Goal: Task Accomplishment & Management: Manage account settings

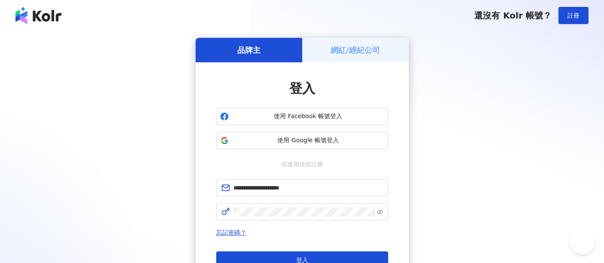
click at [276, 251] on button "登入" at bounding box center [302, 259] width 172 height 17
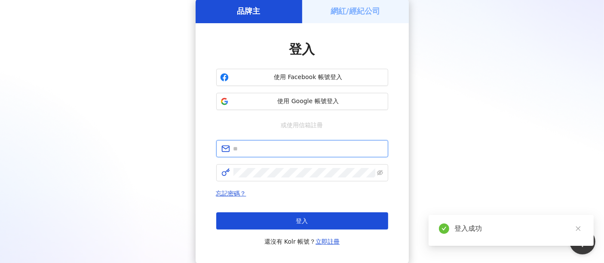
type input "**********"
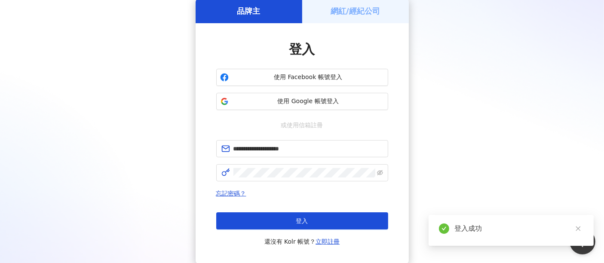
scroll to position [95, 0]
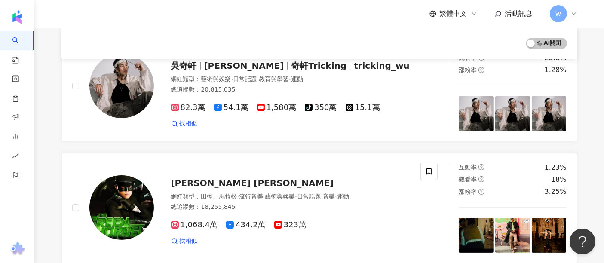
scroll to position [45, 0]
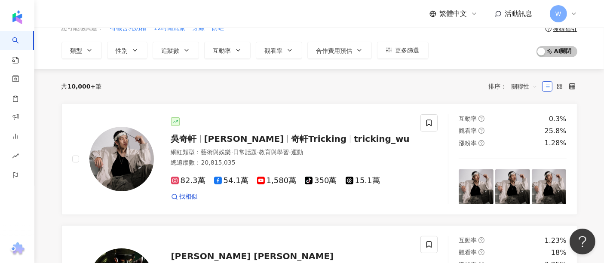
click at [518, 16] on span "活動訊息" at bounding box center [519, 13] width 28 height 8
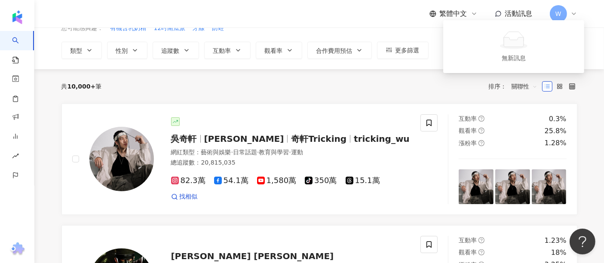
click at [523, 12] on span "活動訊息" at bounding box center [519, 13] width 28 height 8
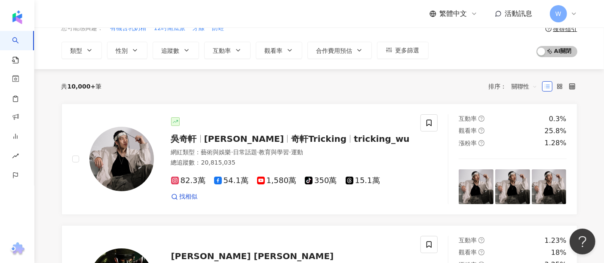
click at [459, 11] on span "繁體中文" at bounding box center [454, 13] width 28 height 9
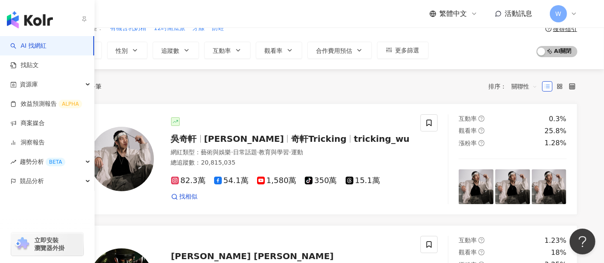
click at [46, 18] on img "button" at bounding box center [30, 19] width 46 height 17
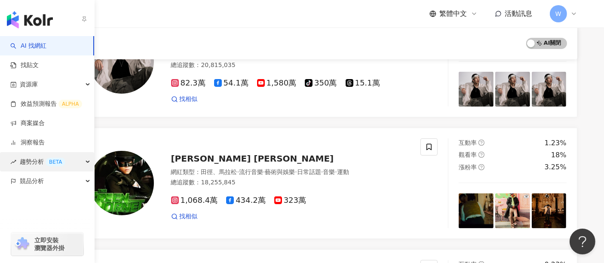
scroll to position [191, 0]
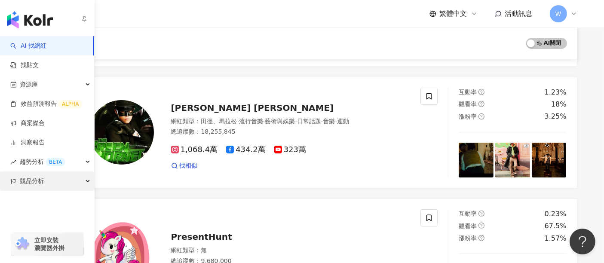
click at [84, 182] on div "競品分析" at bounding box center [47, 180] width 94 height 19
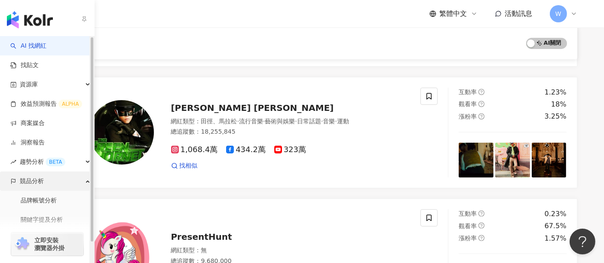
click at [85, 181] on div "競品分析" at bounding box center [47, 180] width 94 height 19
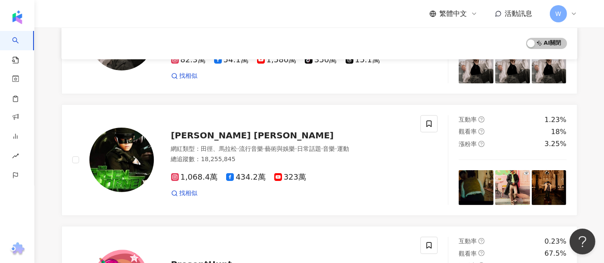
scroll to position [95, 0]
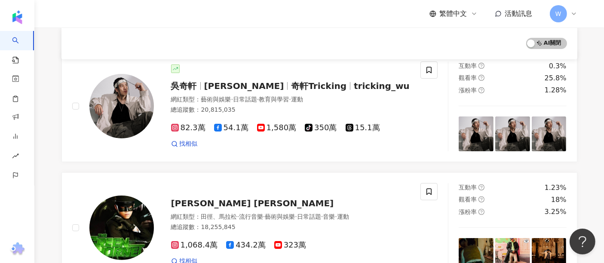
click at [526, 14] on span "活動訊息" at bounding box center [519, 13] width 28 height 8
click at [570, 16] on icon at bounding box center [573, 13] width 7 height 7
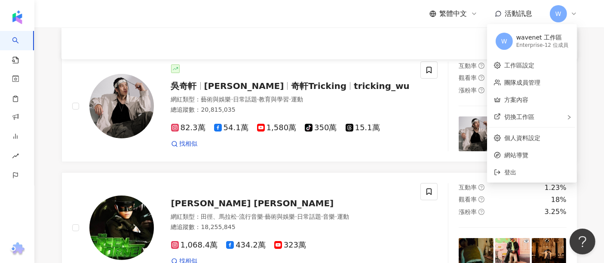
click at [514, 18] on span "活動訊息" at bounding box center [519, 13] width 28 height 8
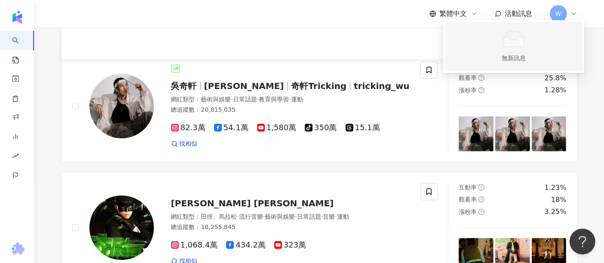
click at [510, 44] on icon at bounding box center [514, 41] width 20 height 9
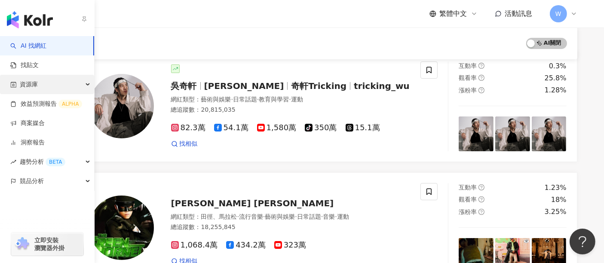
click at [72, 86] on div "資源庫" at bounding box center [47, 84] width 94 height 19
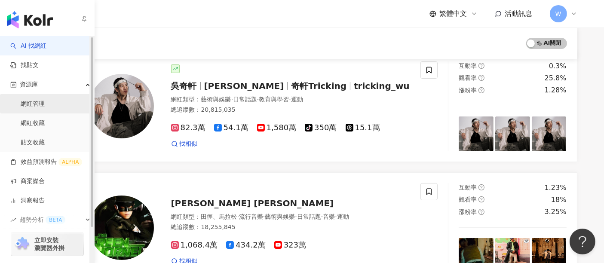
click at [45, 105] on link "網紅管理" at bounding box center [33, 104] width 24 height 9
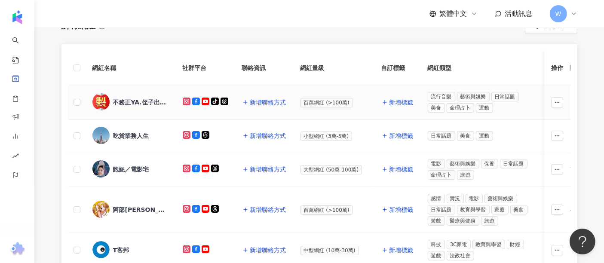
scroll to position [48, 0]
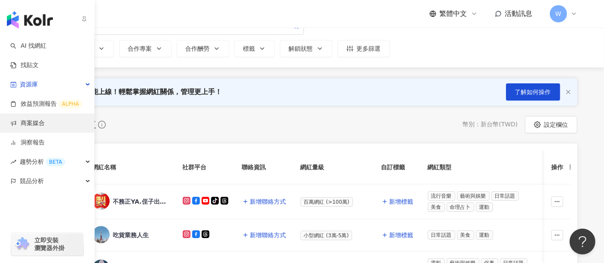
click at [45, 126] on link "商案媒合" at bounding box center [27, 123] width 34 height 9
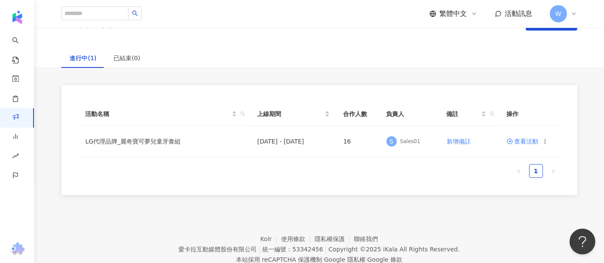
scroll to position [59, 0]
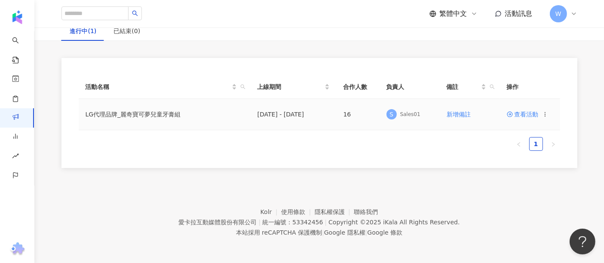
click at [528, 117] on span "查看活動" at bounding box center [523, 114] width 32 height 6
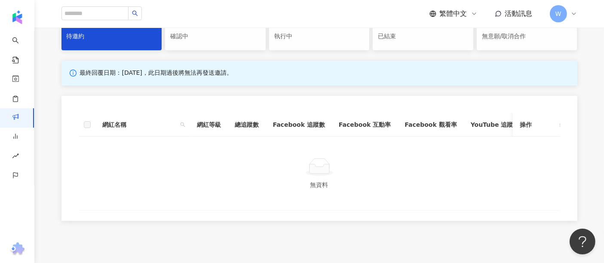
scroll to position [173, 0]
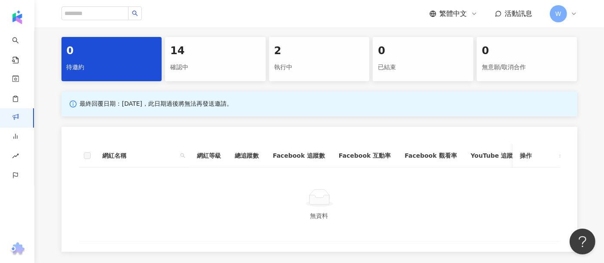
click at [305, 60] on div "執行中" at bounding box center [319, 67] width 90 height 15
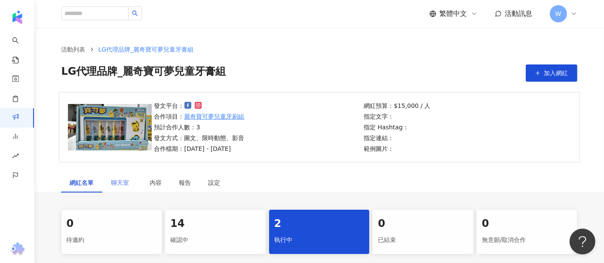
click at [135, 181] on div "聊天室" at bounding box center [122, 183] width 39 height 20
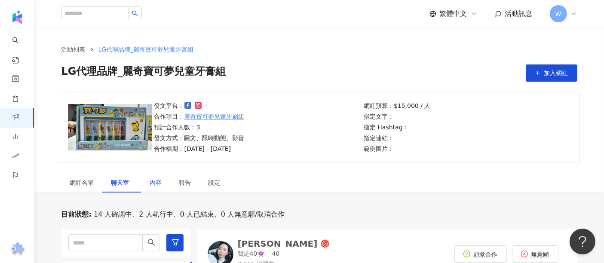
click at [158, 178] on div "內容" at bounding box center [156, 182] width 12 height 9
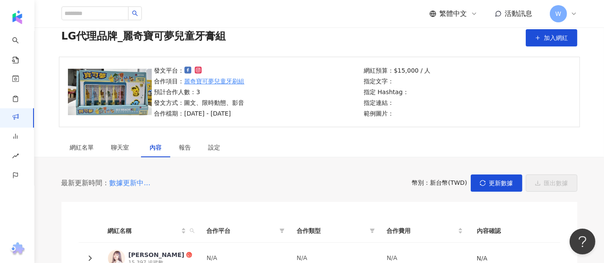
scroll to position [95, 0]
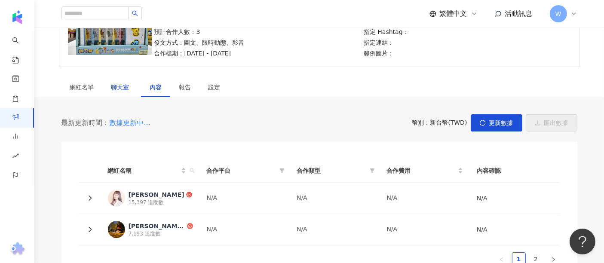
click at [118, 85] on span "聊天室" at bounding box center [121, 87] width 21 height 6
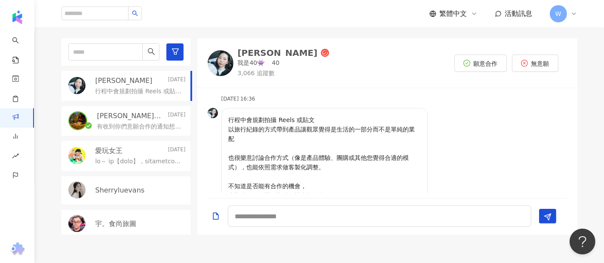
scroll to position [48, 0]
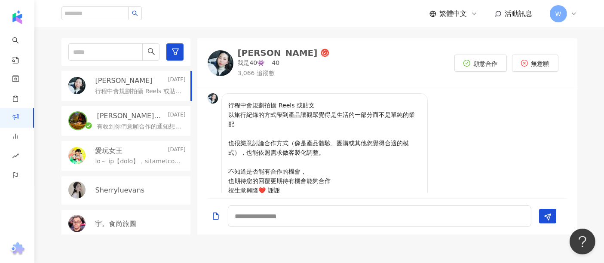
click at [132, 121] on div "有收到你們意願合作的通知想請問合作方式和費用？謝謝" at bounding box center [141, 126] width 89 height 10
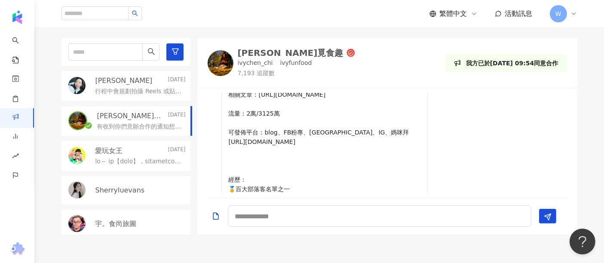
scroll to position [59, 0]
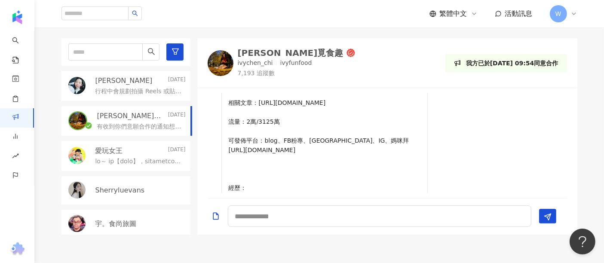
click at [419, 64] on div "[PERSON_NAME]覓食趣 ivychen_chi ivyfunfood 7,193 追蹤數 我方已於[DATE] 09:54同意合作" at bounding box center [387, 63] width 359 height 29
drag, startPoint x: 519, startPoint y: 66, endPoint x: 538, endPoint y: 72, distance: 19.8
click at [534, 70] on div "我方已於[DATE] 09:54同意合作" at bounding box center [506, 63] width 122 height 18
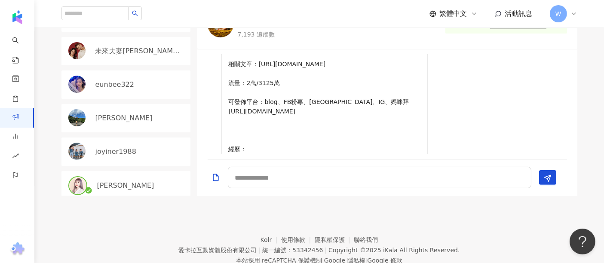
scroll to position [257, 0]
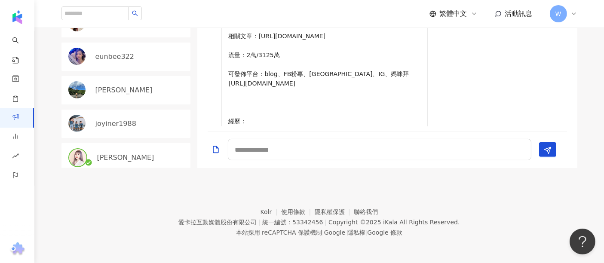
click at [130, 157] on div "[PERSON_NAME]" at bounding box center [141, 157] width 89 height 9
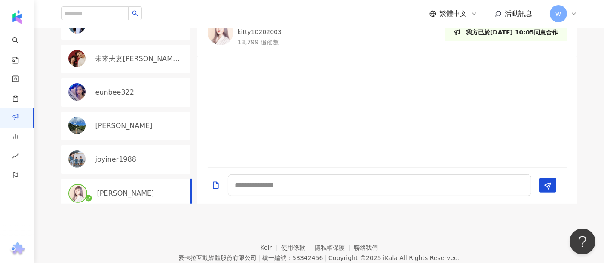
scroll to position [114, 0]
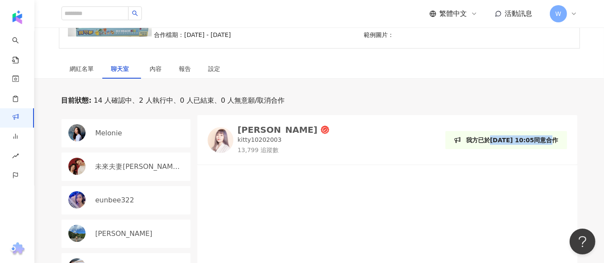
drag, startPoint x: 489, startPoint y: 140, endPoint x: 538, endPoint y: 134, distance: 49.8
click at [538, 134] on div "我方已於[DATE] 10:05同意合作" at bounding box center [506, 140] width 122 height 18
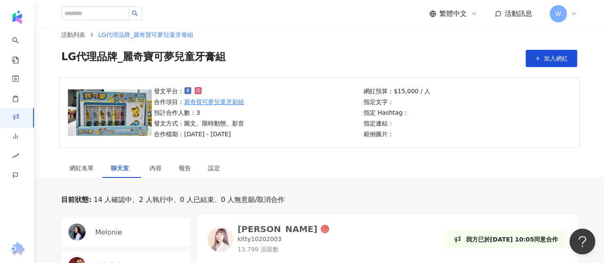
scroll to position [0, 0]
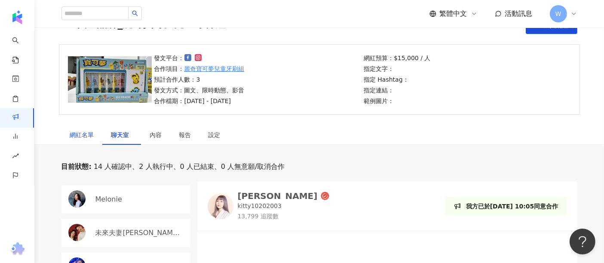
click at [85, 132] on div "網紅名單" at bounding box center [82, 134] width 24 height 9
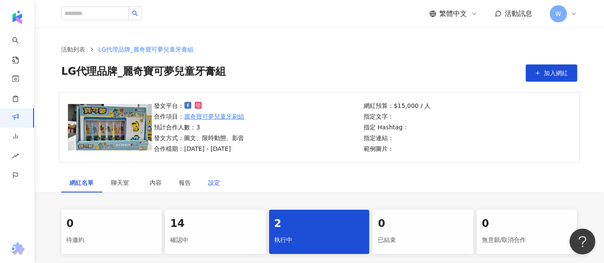
click at [217, 186] on div "設定" at bounding box center [214, 182] width 12 height 9
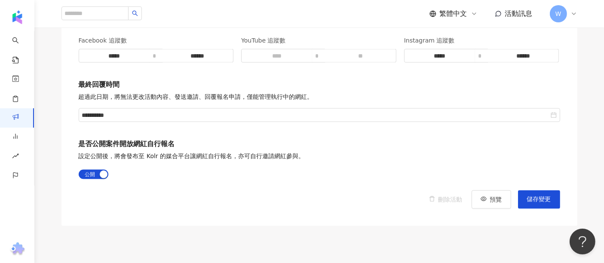
scroll to position [1198, 0]
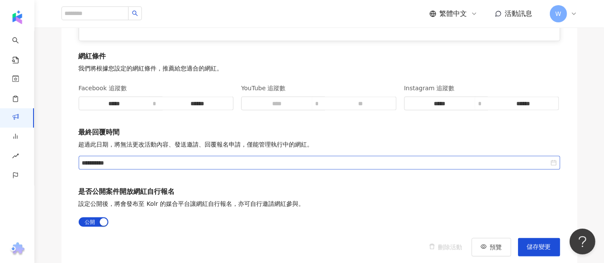
drag, startPoint x: 362, startPoint y: 192, endPoint x: 360, endPoint y: 156, distance: 36.2
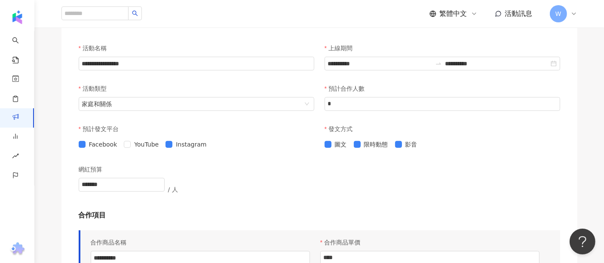
scroll to position [413, 0]
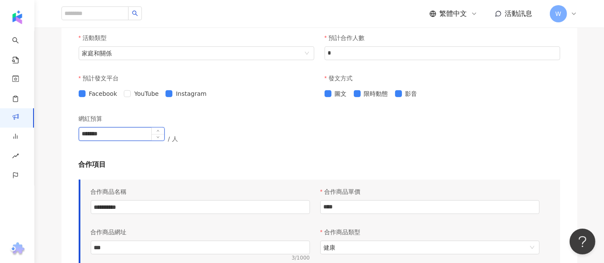
click at [134, 137] on input "*******" at bounding box center [121, 134] width 85 height 13
click at [92, 133] on input "*******" at bounding box center [121, 134] width 85 height 13
click at [127, 130] on input "*******" at bounding box center [121, 134] width 85 height 13
drag, startPoint x: 129, startPoint y: 131, endPoint x: 15, endPoint y: 122, distance: 114.3
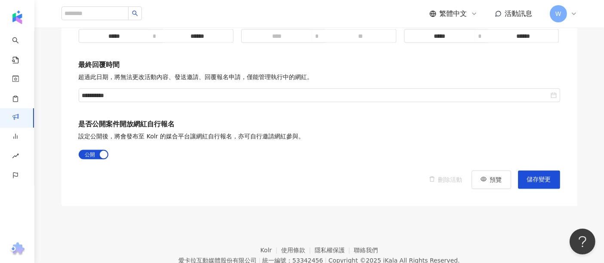
scroll to position [1272, 0]
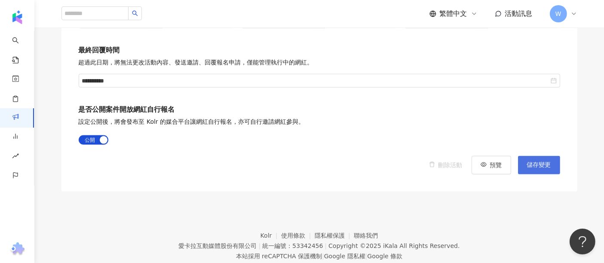
type input "******"
click at [541, 162] on span "儲存變更" at bounding box center [539, 165] width 24 height 7
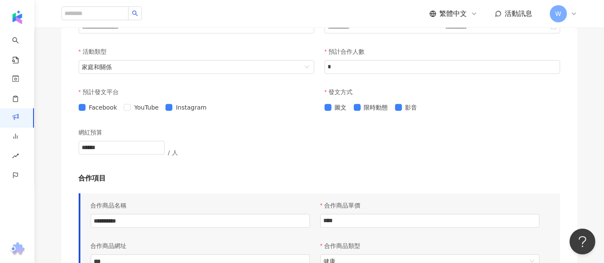
scroll to position [317, 0]
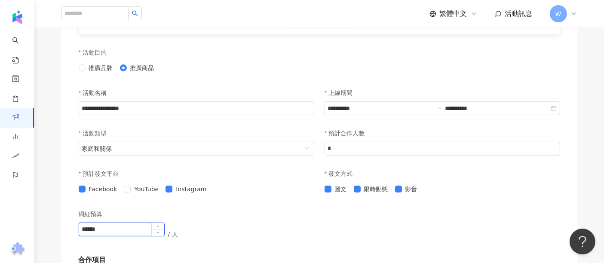
click at [118, 223] on input "******" at bounding box center [121, 229] width 85 height 13
click at [122, 228] on input "*******" at bounding box center [121, 229] width 85 height 13
type input "******"
click at [217, 200] on div "預計發文平台 Facebook YouTube Instagram" at bounding box center [196, 185] width 246 height 40
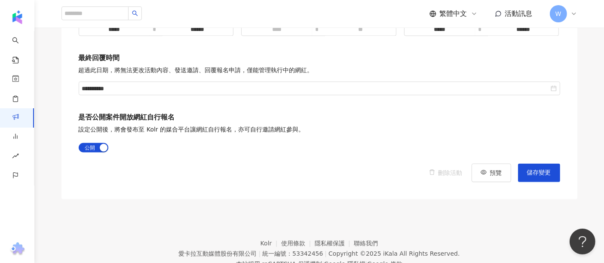
scroll to position [1294, 0]
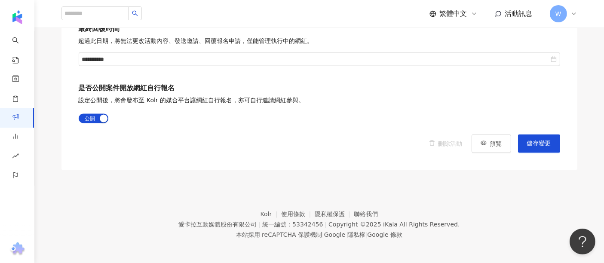
click at [541, 140] on span "儲存變更" at bounding box center [539, 143] width 24 height 7
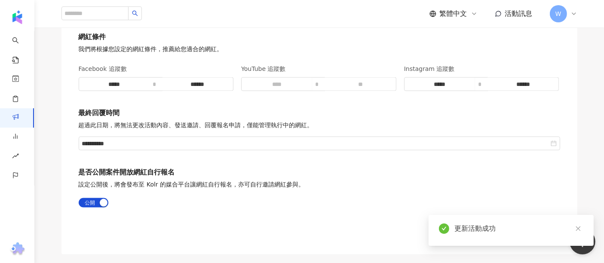
scroll to position [1246, 0]
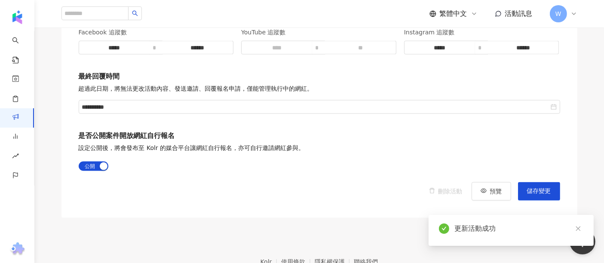
click at [135, 148] on p "設定公開後，將會發布至 Kolr 的媒合平台讓網紅自行報名，亦可自行邀請網紅參與。" at bounding box center [192, 148] width 226 height 9
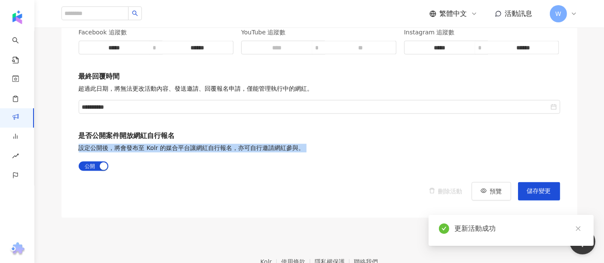
click at [135, 148] on p "設定公開後，將會發布至 Kolr 的媒合平台讓網紅自行報名，亦可自行邀請網紅參與。" at bounding box center [192, 148] width 226 height 9
click at [288, 163] on div "是否公開案件開放網紅自行報名 設定公開後，將會發布至 Kolr 的媒合平台讓網紅自行報名，亦可自行邀請網紅參與。 公開 不公開" at bounding box center [319, 152] width 481 height 42
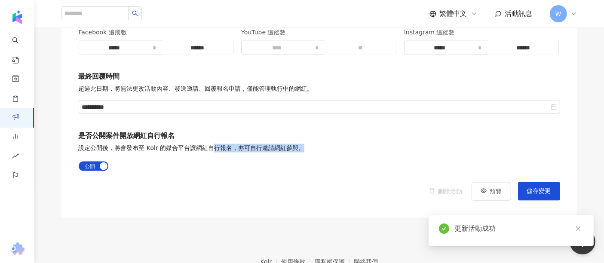
drag, startPoint x: 210, startPoint y: 144, endPoint x: 223, endPoint y: 143, distance: 13.0
click at [196, 144] on div "是否公開案件開放網紅自行報名 設定公開後，將會發布至 Kolr 的媒合平台讓網紅自行報名，亦可自行邀請網紅參與。 公開 不公開" at bounding box center [319, 152] width 481 height 42
click at [257, 144] on p "設定公開後，將會發布至 Kolr 的媒合平台讓網紅自行報名，亦可自行邀請網紅參與。" at bounding box center [192, 148] width 226 height 9
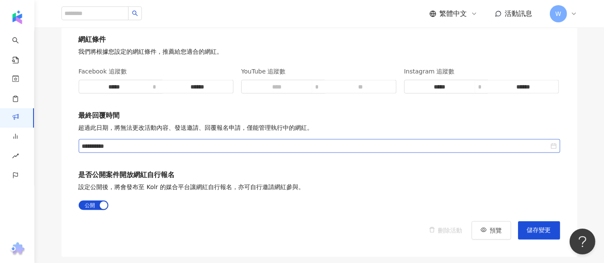
scroll to position [1198, 0]
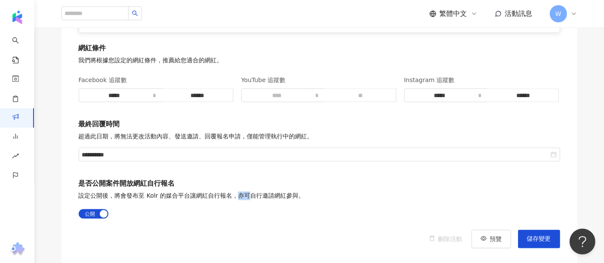
drag, startPoint x: 253, startPoint y: 189, endPoint x: 348, endPoint y: 191, distance: 95.0
click at [307, 191] on div "是否公開案件開放網紅自行報名 設定公開後，將會發布至 Kolr 的媒合平台讓網紅自行報名，亦可自行邀請網紅參與。 公開 不公開" at bounding box center [319, 200] width 481 height 42
click at [348, 191] on div "是否公開案件開放網紅自行報名 設定公開後，將會發布至 Kolr 的媒合平台讓網紅自行報名，亦可自行邀請網紅參與。 公開 不公開" at bounding box center [319, 200] width 481 height 42
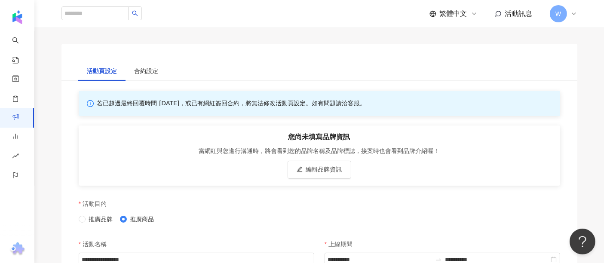
scroll to position [100, 0]
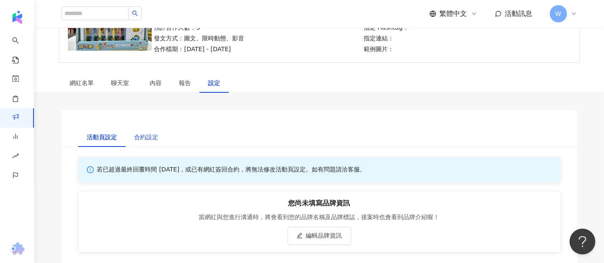
click at [156, 135] on div "合約設定" at bounding box center [147, 136] width 24 height 9
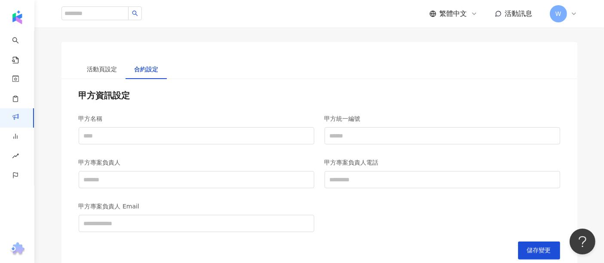
scroll to position [195, 0]
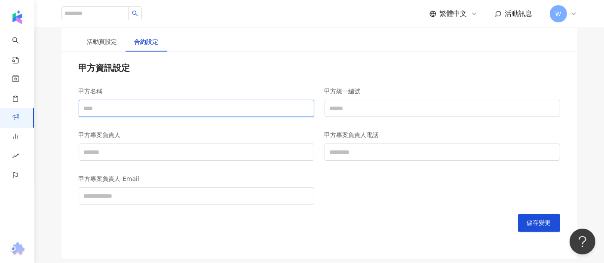
click at [147, 107] on input "甲方名稱" at bounding box center [197, 108] width 236 height 17
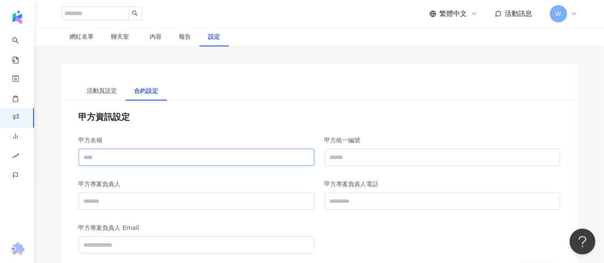
scroll to position [46, 0]
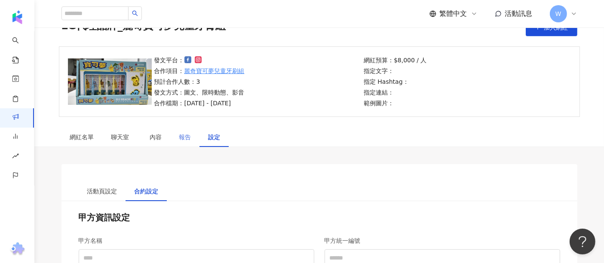
click at [178, 133] on div "報告" at bounding box center [185, 137] width 29 height 20
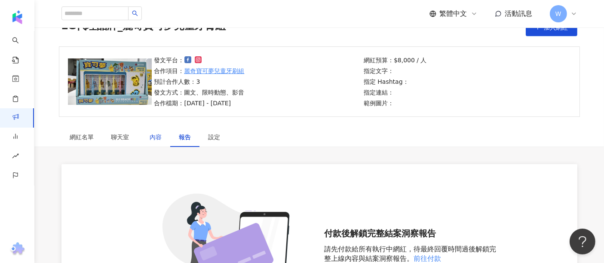
click at [154, 136] on div "內容" at bounding box center [156, 136] width 12 height 9
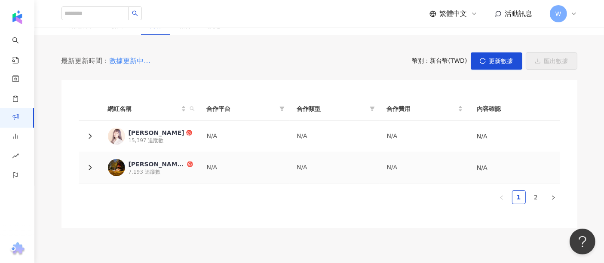
scroll to position [189, 0]
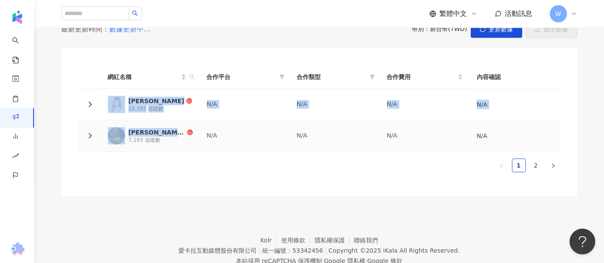
drag, startPoint x: 129, startPoint y: 111, endPoint x: 276, endPoint y: 139, distance: 149.3
click at [221, 129] on tbody "[PERSON_NAME] 15,397 追蹤數 N/A N/A N/A N/A [PERSON_NAME]覓食趣 7,193 追蹤數 N/A N/A N/A…" at bounding box center [319, 120] width 481 height 63
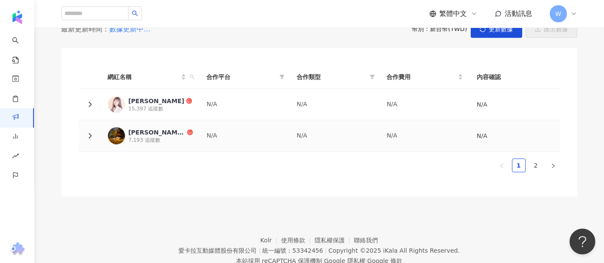
click at [328, 150] on td "N/A" at bounding box center [335, 135] width 90 height 31
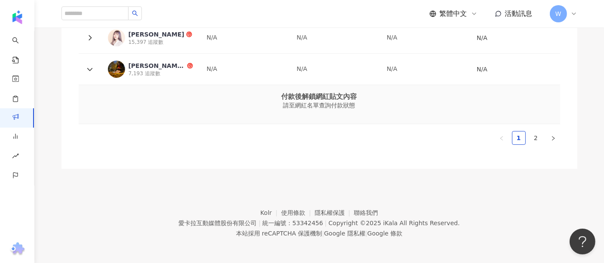
scroll to position [113, 0]
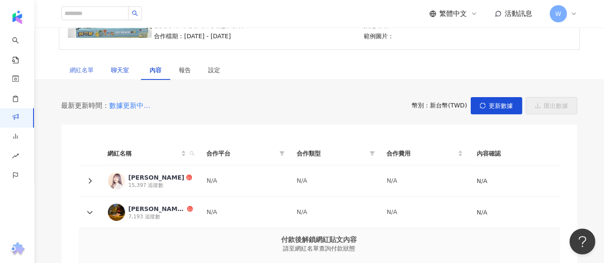
click at [119, 68] on span "聊天室" at bounding box center [121, 70] width 21 height 6
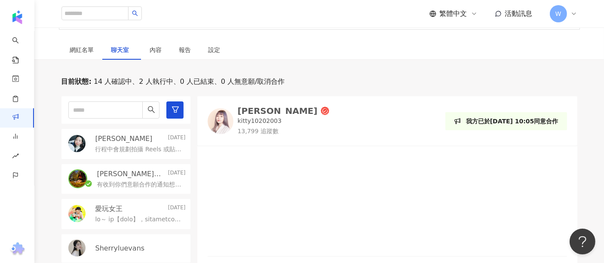
scroll to position [114, 0]
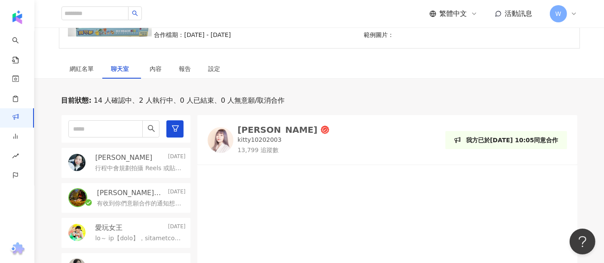
click at [503, 143] on p "我方已於[DATE] 10:05同意合作" at bounding box center [512, 139] width 92 height 9
click at [488, 133] on div "我方已於[DATE] 10:05同意合作" at bounding box center [506, 140] width 122 height 18
click at [474, 141] on p "我方已於[DATE] 10:05同意合作" at bounding box center [512, 139] width 92 height 9
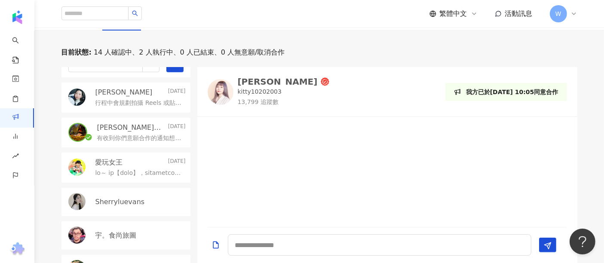
scroll to position [19, 0]
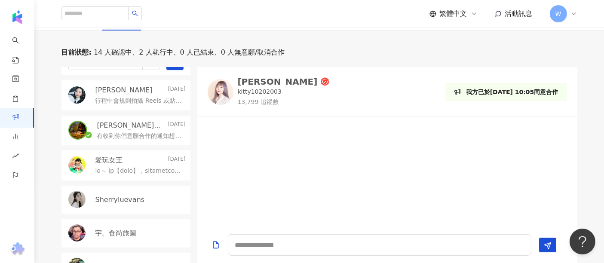
click at [168, 126] on p "[DATE]" at bounding box center [177, 125] width 18 height 9
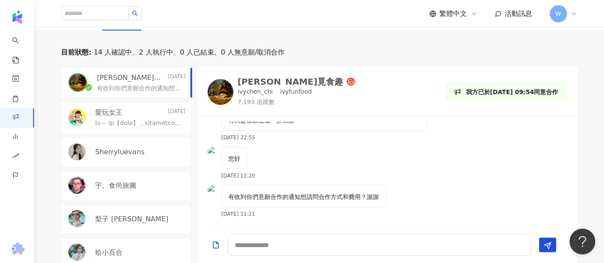
scroll to position [67, 0]
click at [151, 125] on p at bounding box center [138, 123] width 87 height 9
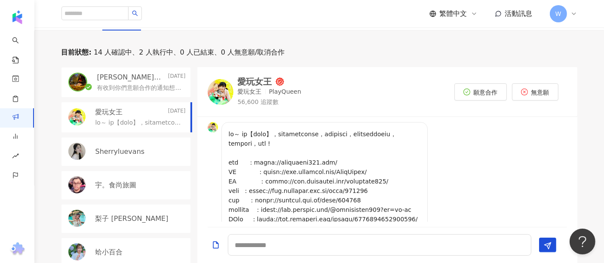
click at [135, 153] on p "Sherryluevans" at bounding box center [119, 151] width 49 height 9
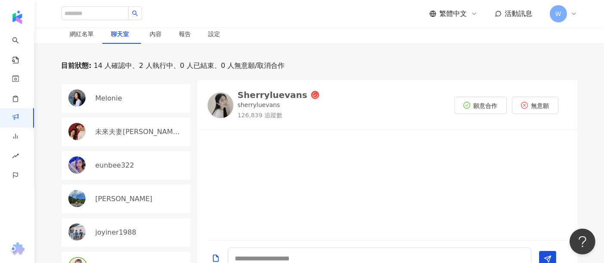
scroll to position [114, 0]
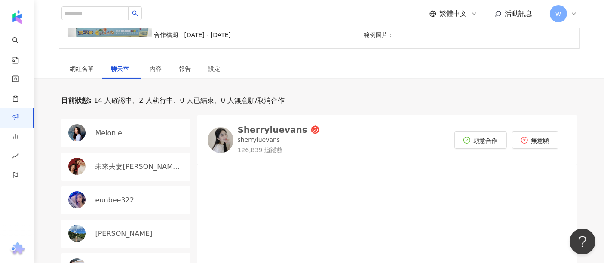
click at [574, 15] on icon at bounding box center [573, 13] width 7 height 7
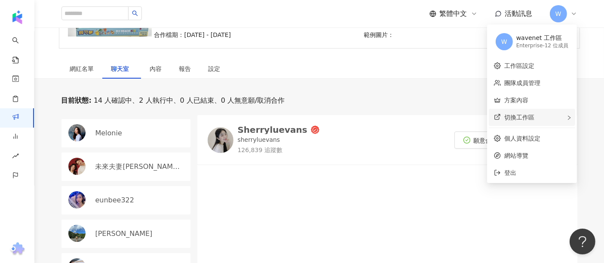
click at [544, 116] on div "切換工作區" at bounding box center [532, 117] width 86 height 17
click at [544, 116] on div "切換工作區 建立新工作區" at bounding box center [532, 117] width 86 height 17
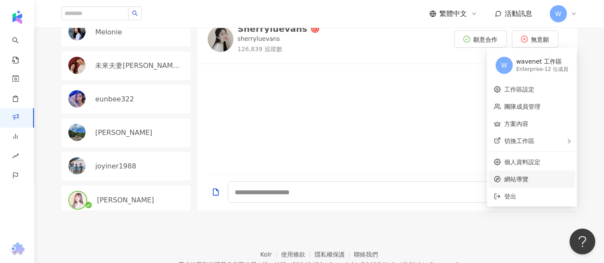
scroll to position [257, 0]
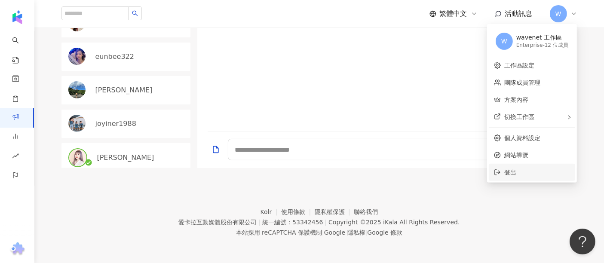
click at [505, 169] on li "登出" at bounding box center [532, 172] width 86 height 17
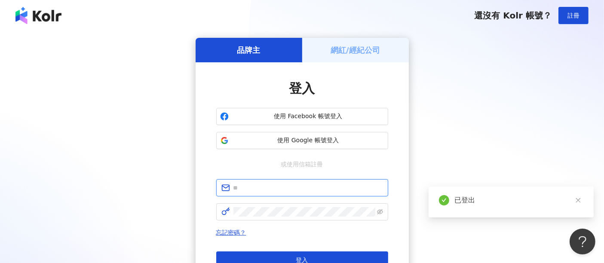
type input "**********"
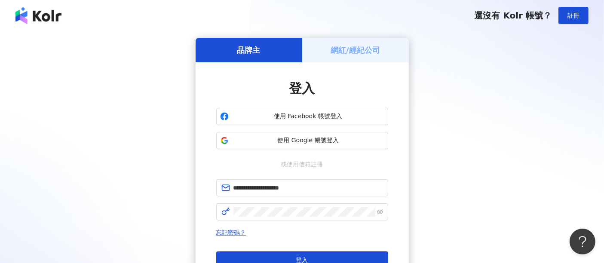
click at [456, 95] on div "**********" at bounding box center [301, 170] width 583 height 265
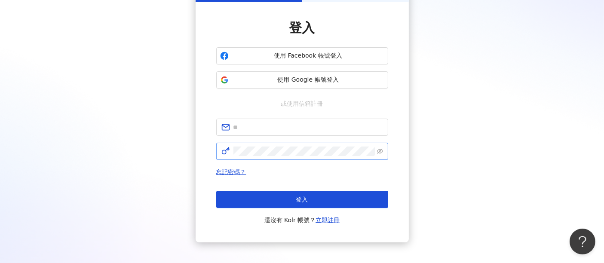
scroll to position [95, 0]
